Goal: Task Accomplishment & Management: Manage account settings

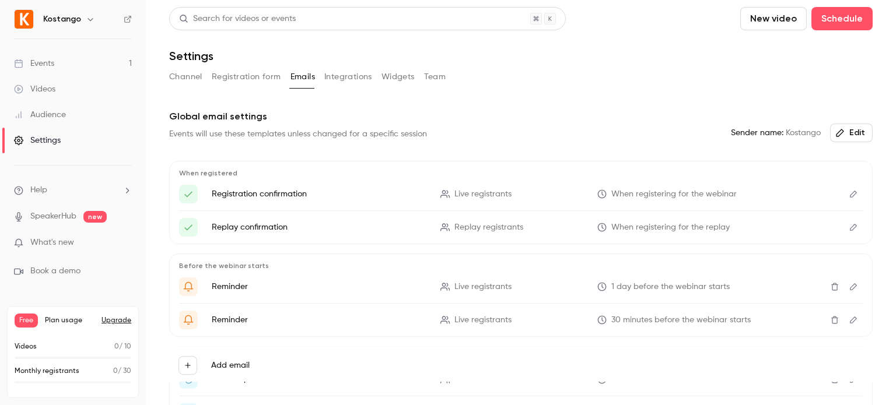
click at [252, 77] on button "Registration form" at bounding box center [246, 77] width 69 height 19
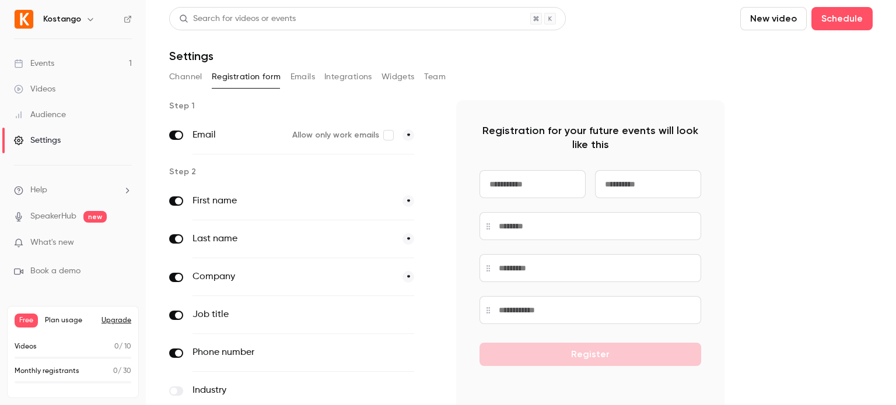
click at [57, 62] on link "Events 1" at bounding box center [73, 64] width 146 height 26
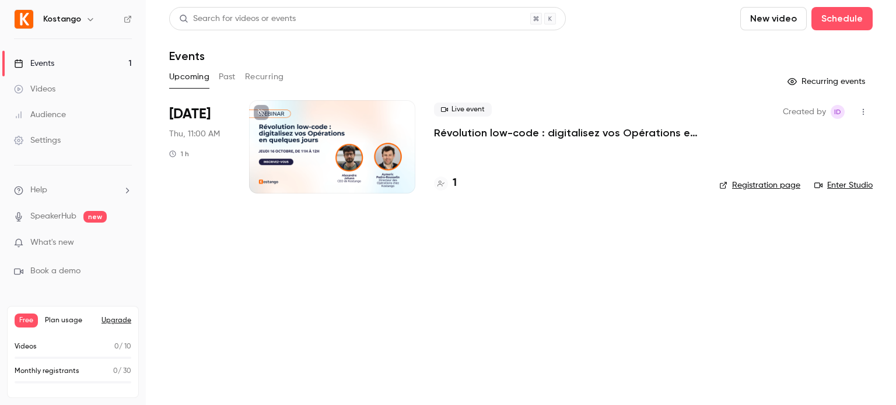
click at [349, 132] on div at bounding box center [332, 146] width 166 height 93
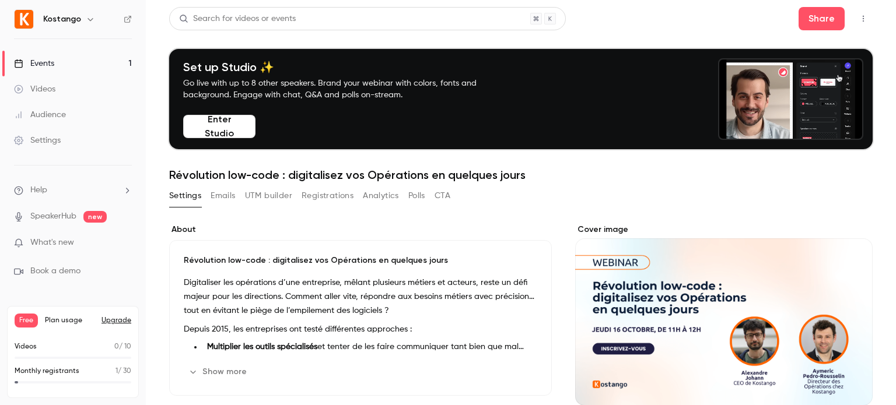
click at [331, 200] on button "Registrations" at bounding box center [328, 196] width 52 height 19
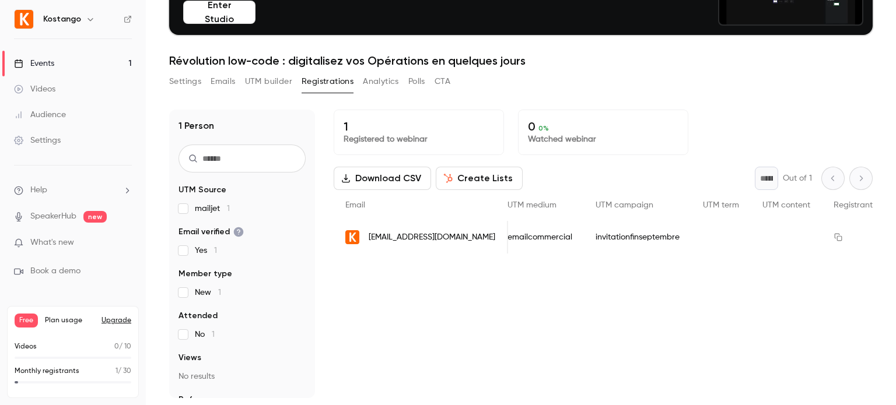
scroll to position [0, 619]
